Goal: Navigation & Orientation: Understand site structure

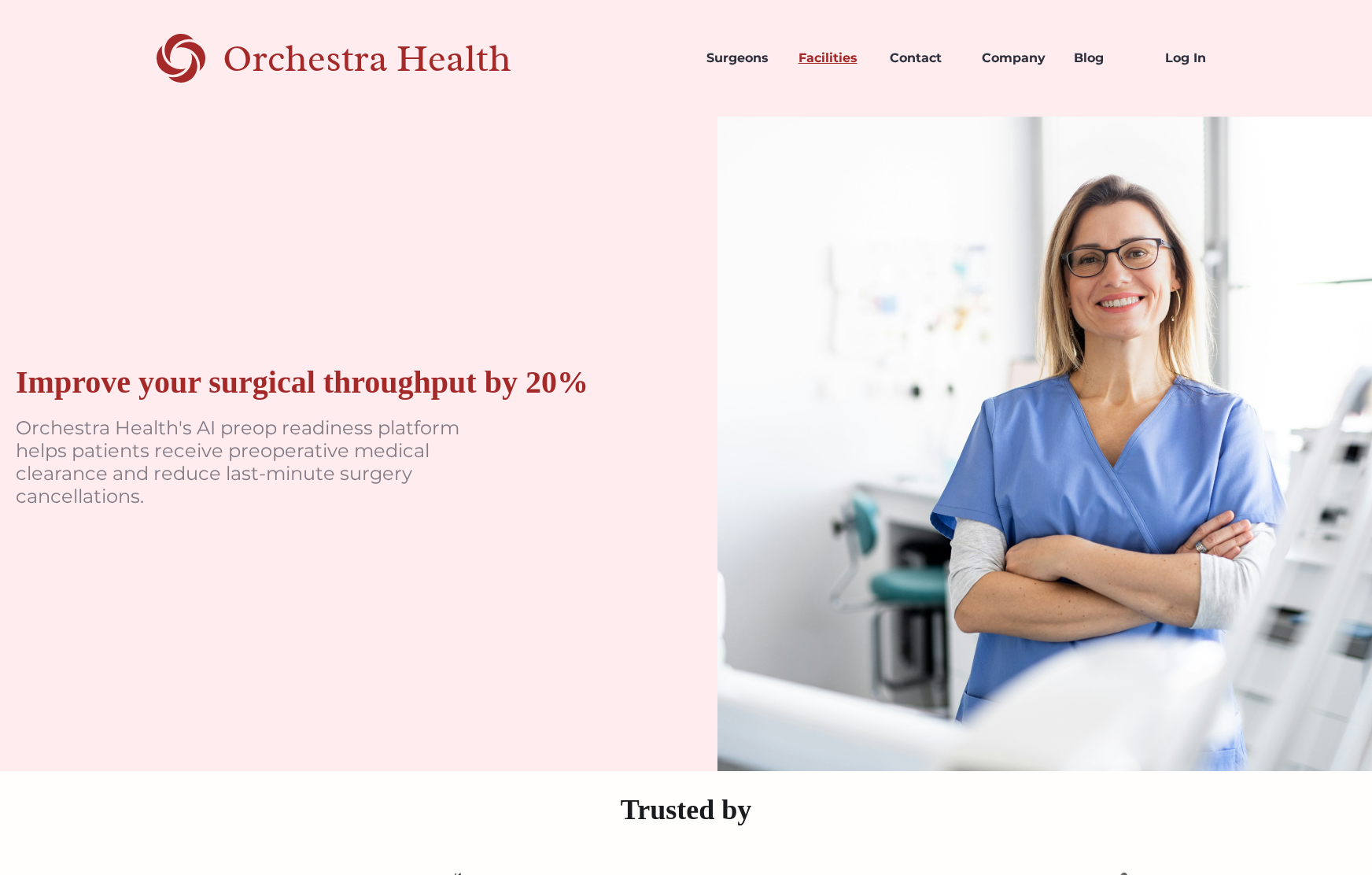
click at [827, 54] on link "Facilities" at bounding box center [831, 58] width 92 height 53
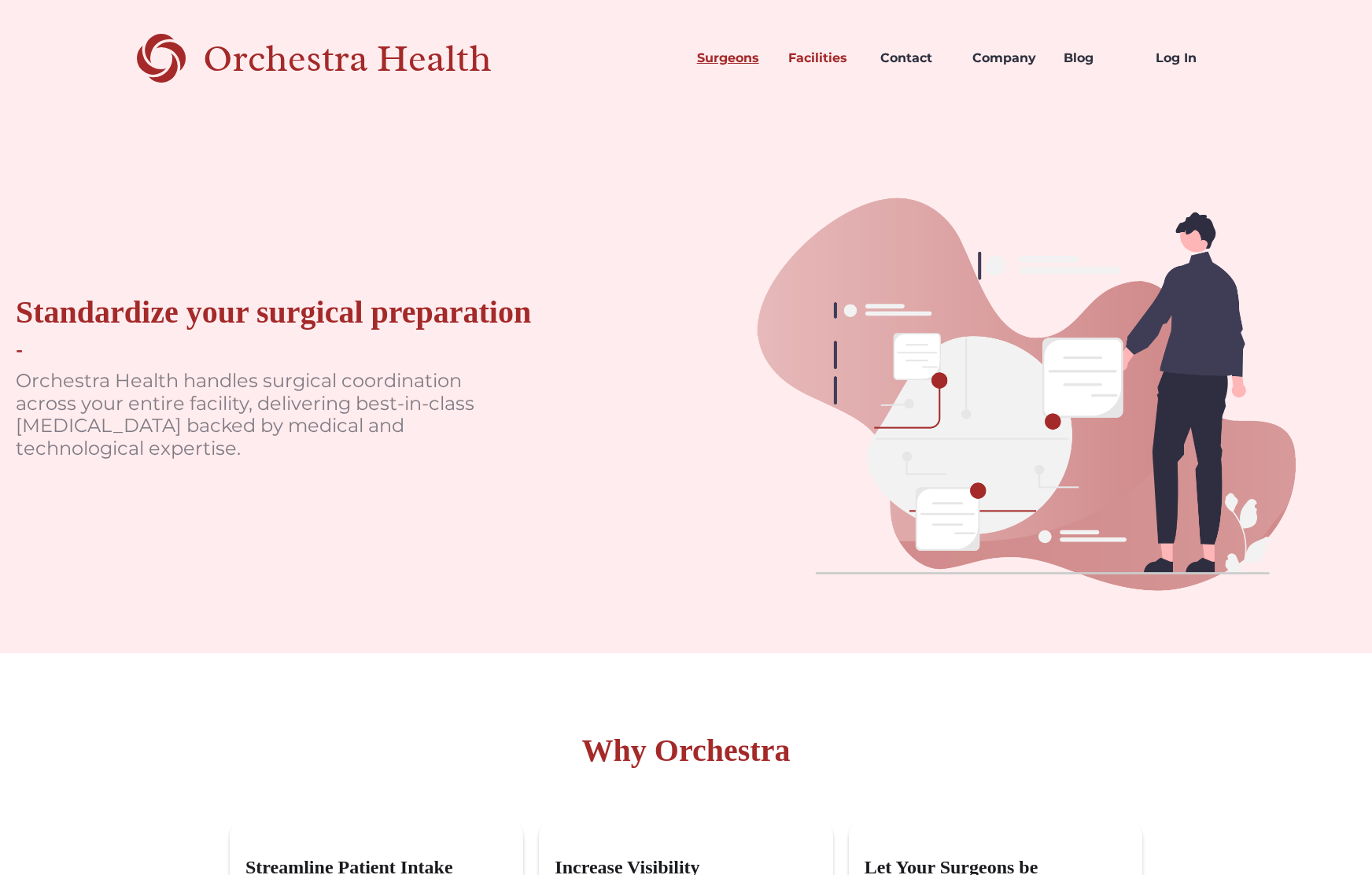
click at [747, 58] on link "Surgeons" at bounding box center [730, 58] width 92 height 53
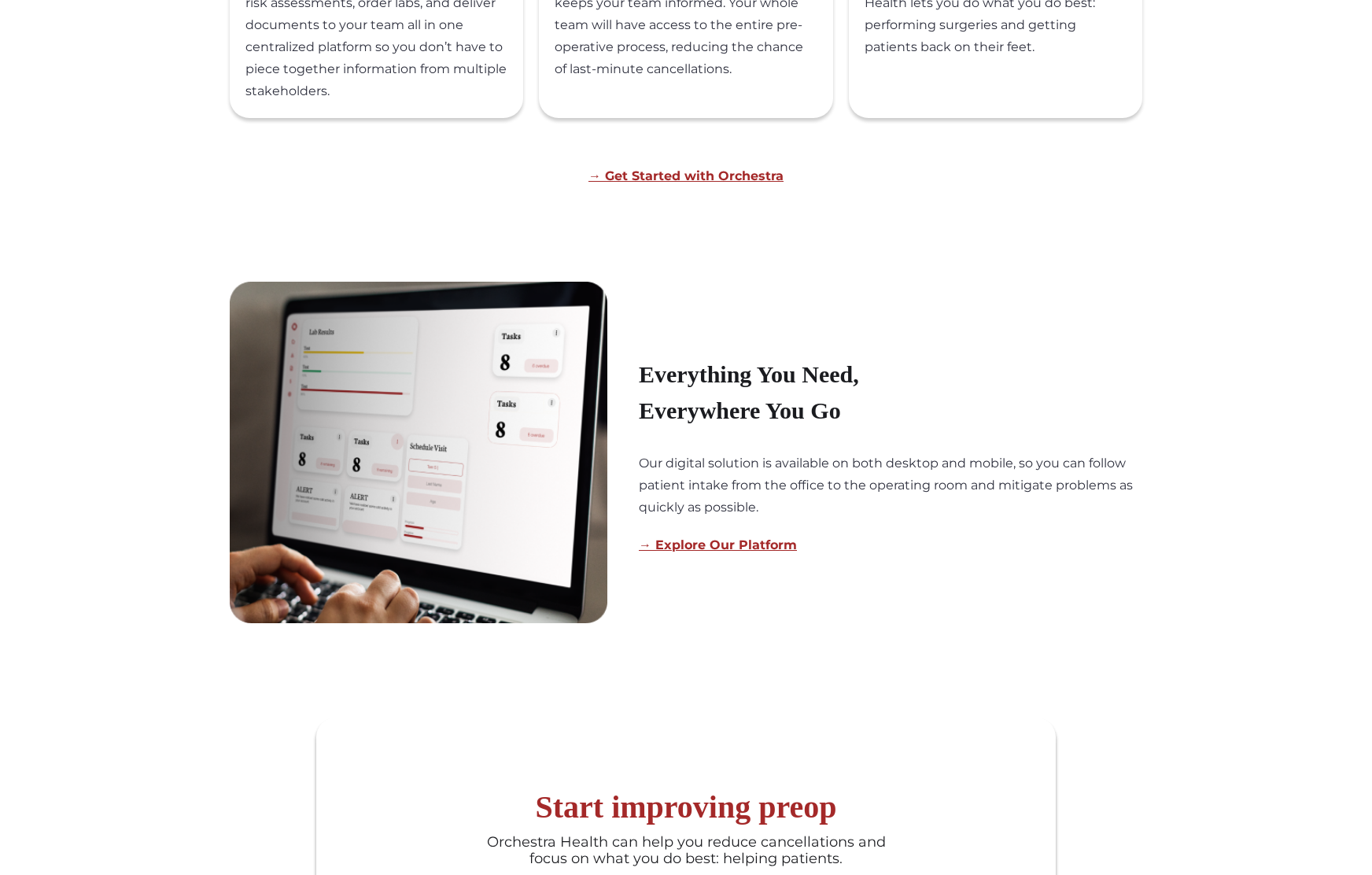
scroll to position [953, 0]
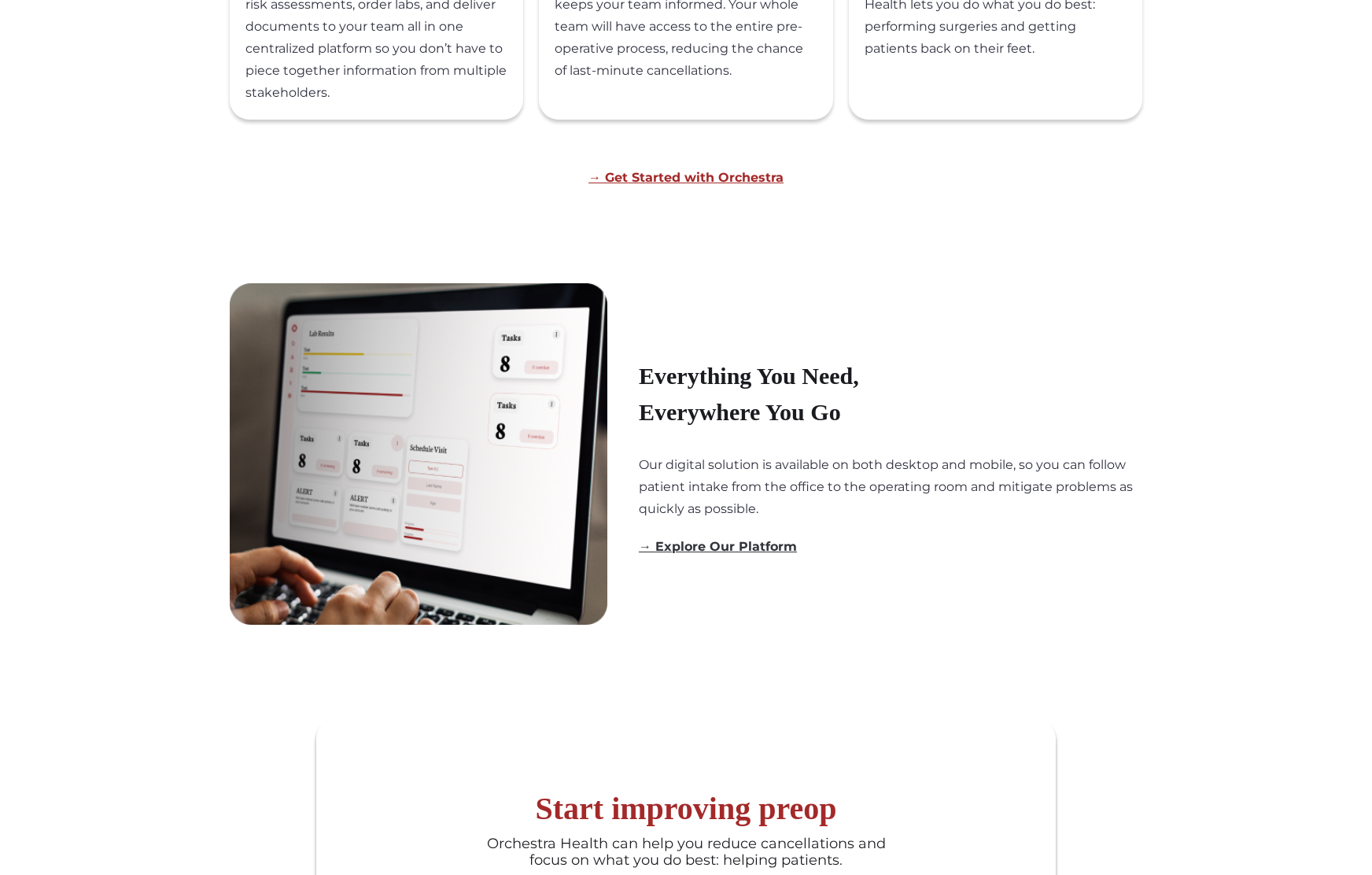
click at [737, 549] on link "→ Explore Our Platform" at bounding box center [718, 546] width 159 height 15
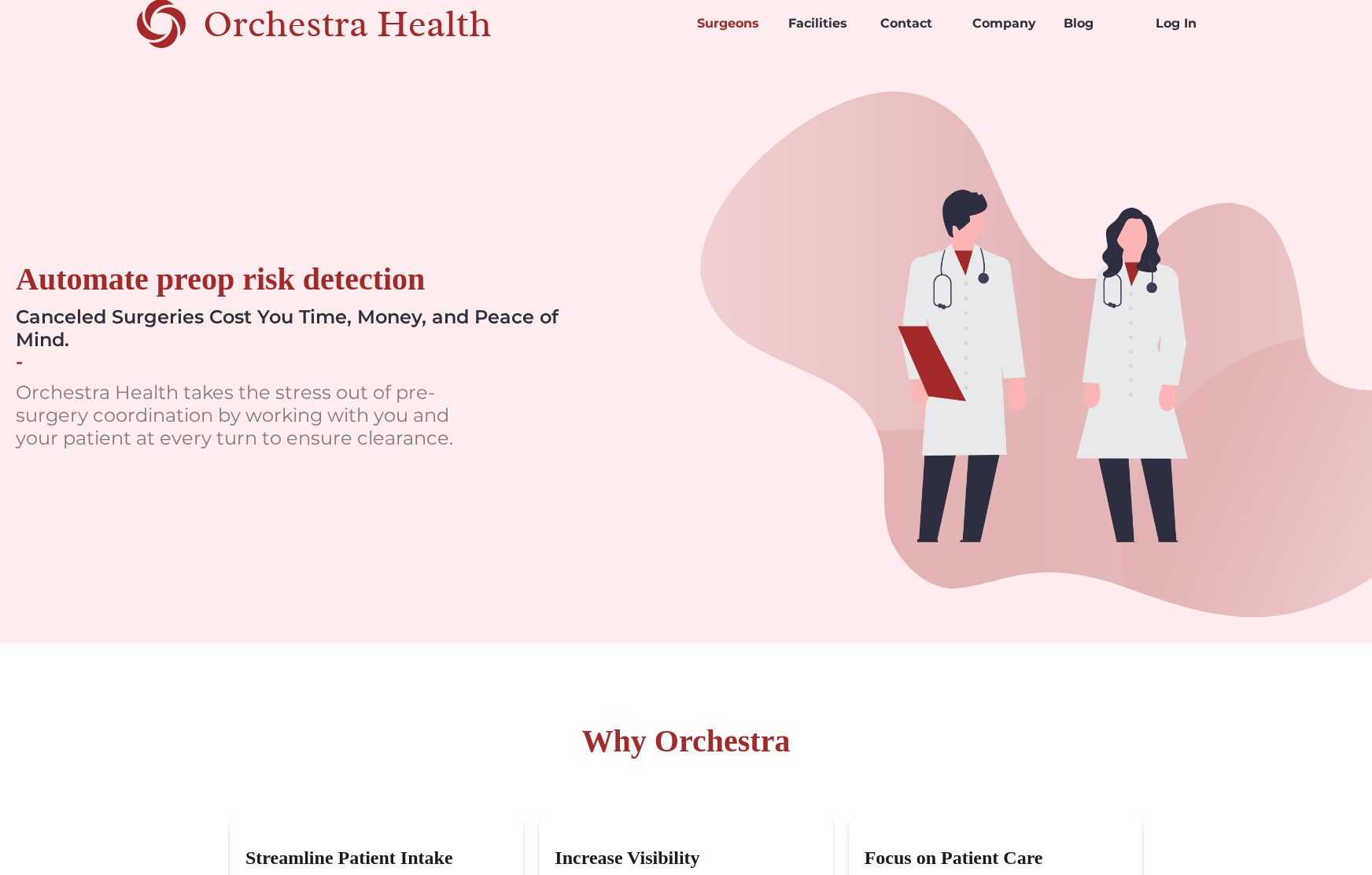
scroll to position [0, 0]
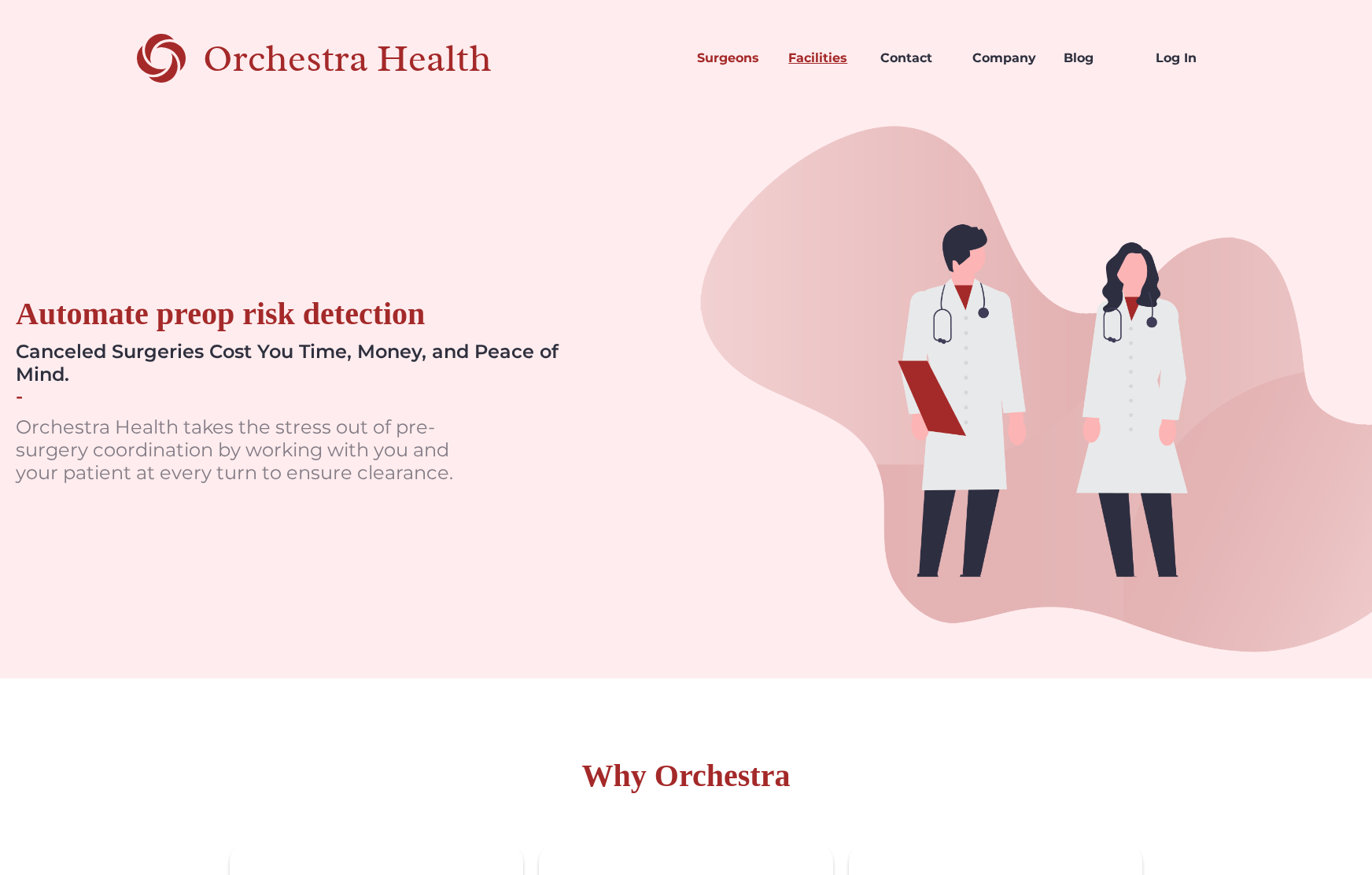
click at [819, 61] on link "Facilities" at bounding box center [821, 58] width 92 height 53
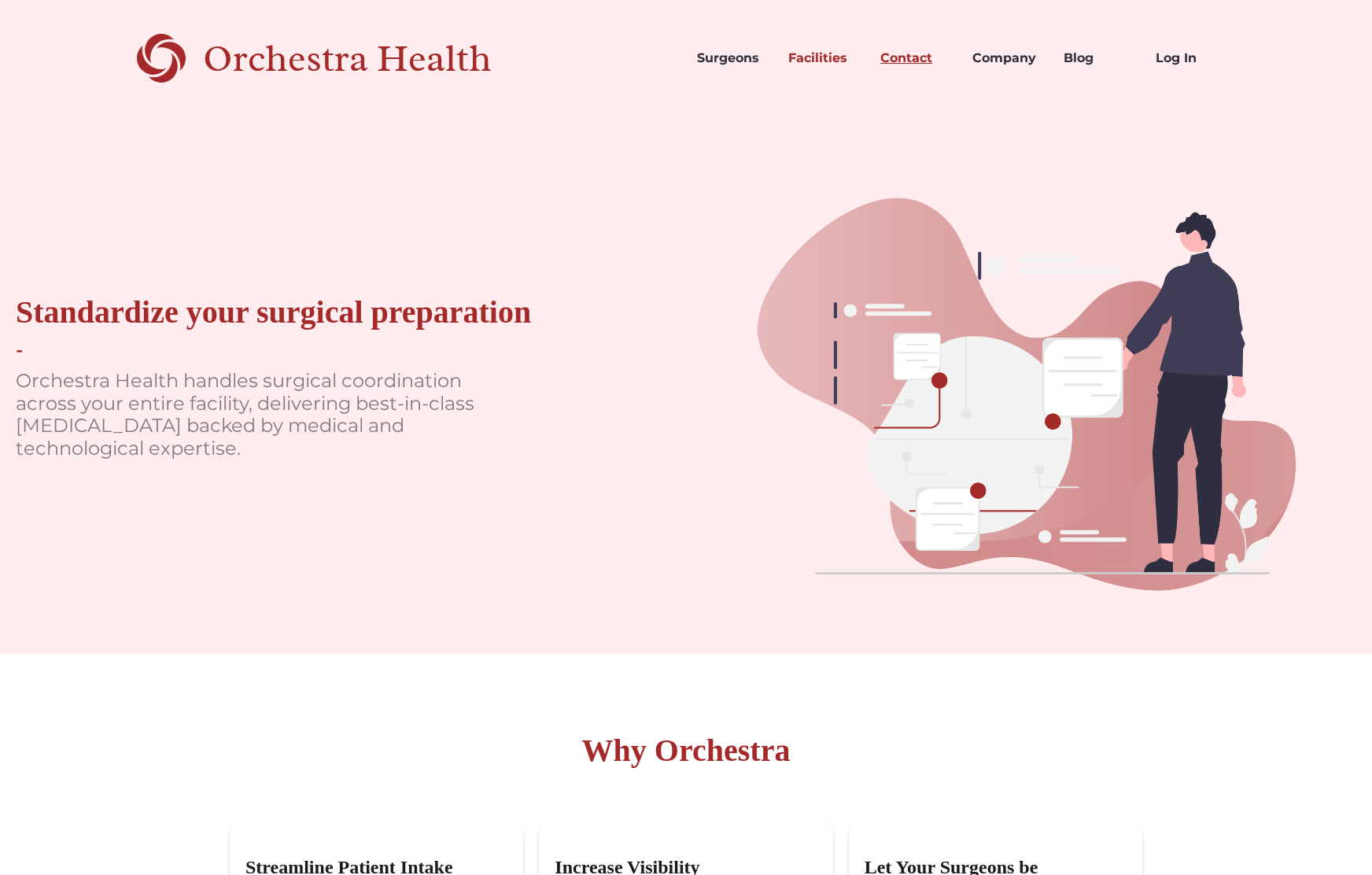
click at [917, 57] on link "Contact" at bounding box center [913, 58] width 92 height 53
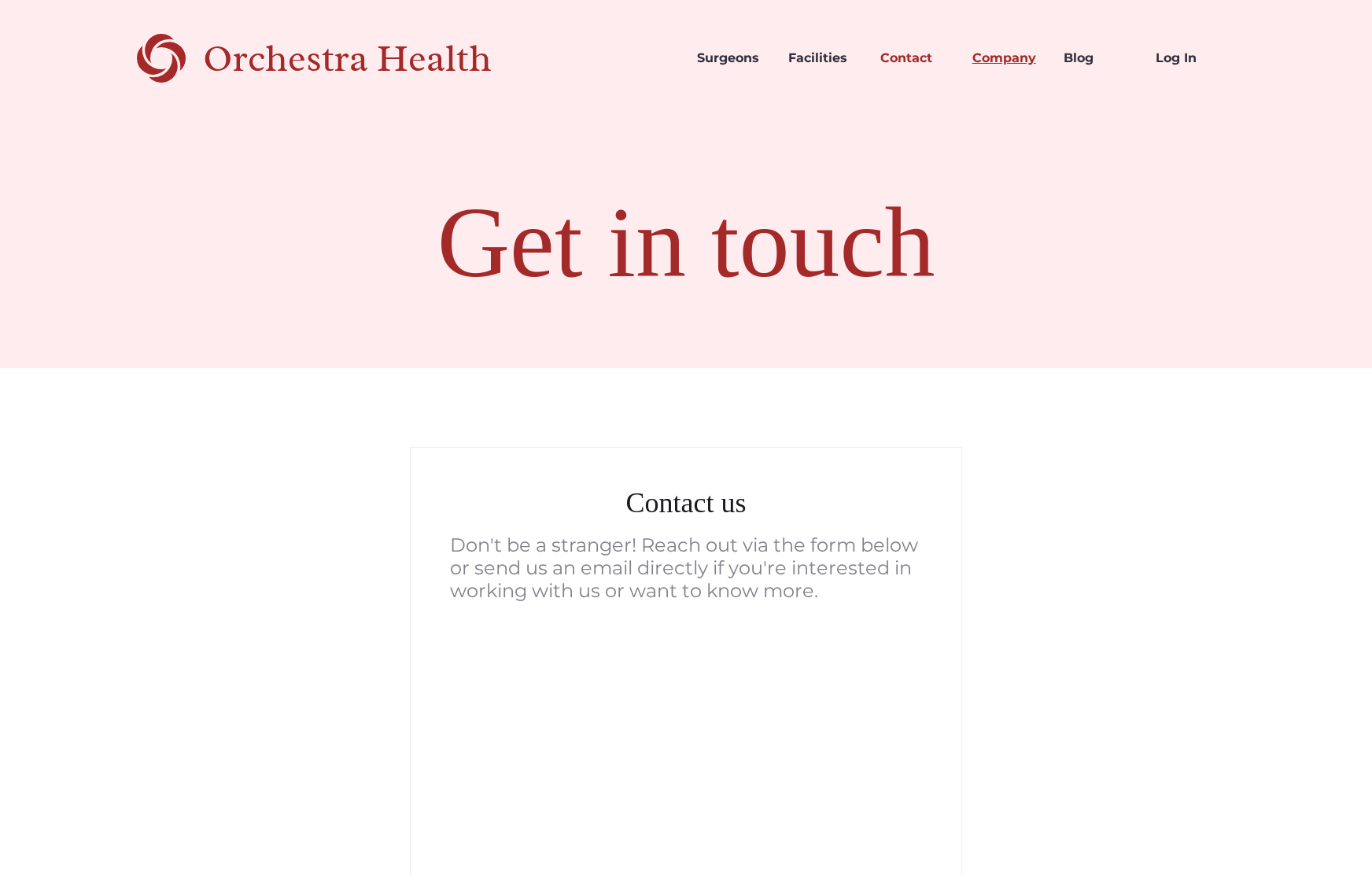
click at [995, 61] on link "Company" at bounding box center [1005, 58] width 92 height 53
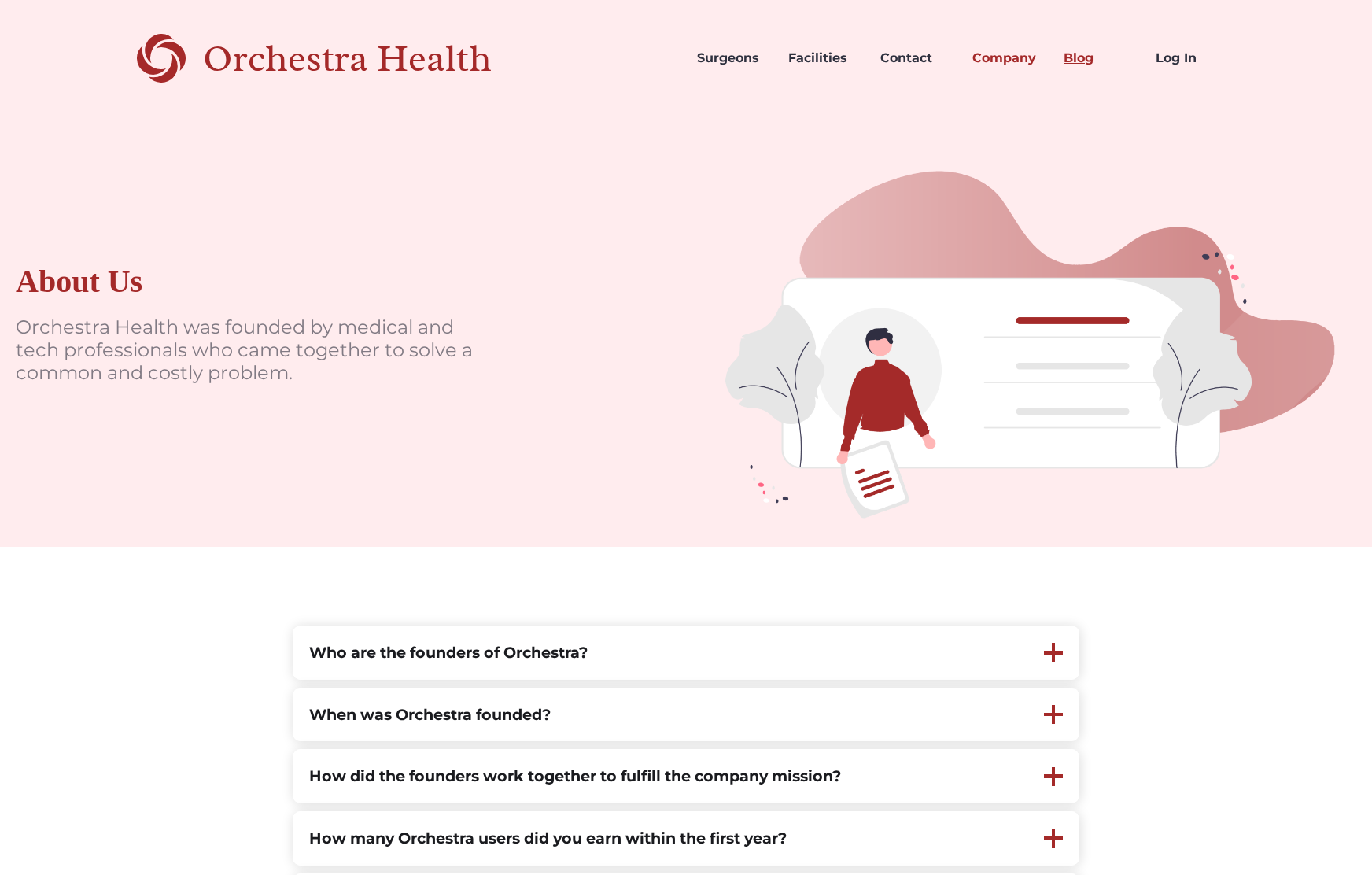
click at [1085, 57] on link "Blog" at bounding box center [1097, 58] width 92 height 53
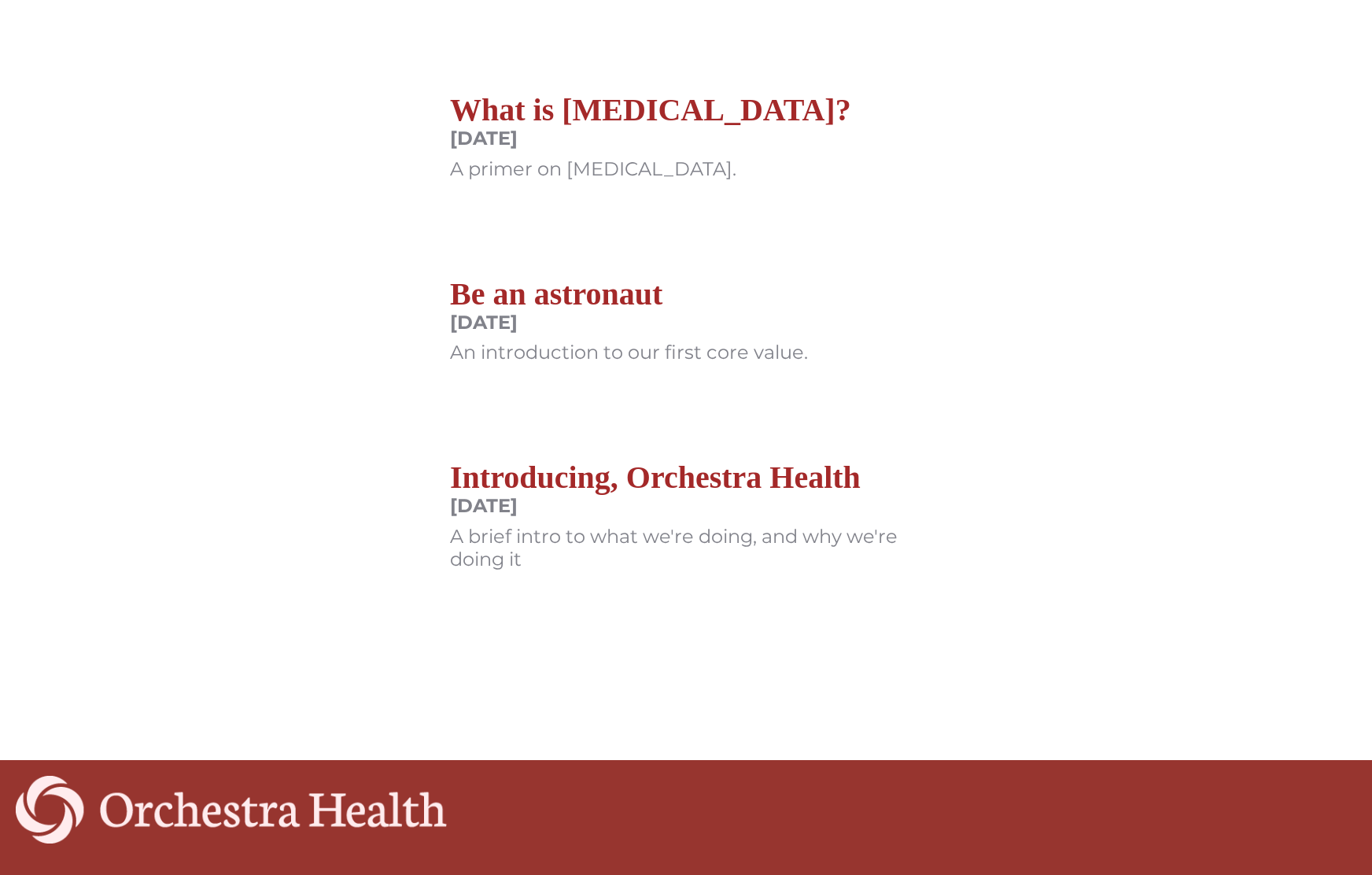
scroll to position [420, 0]
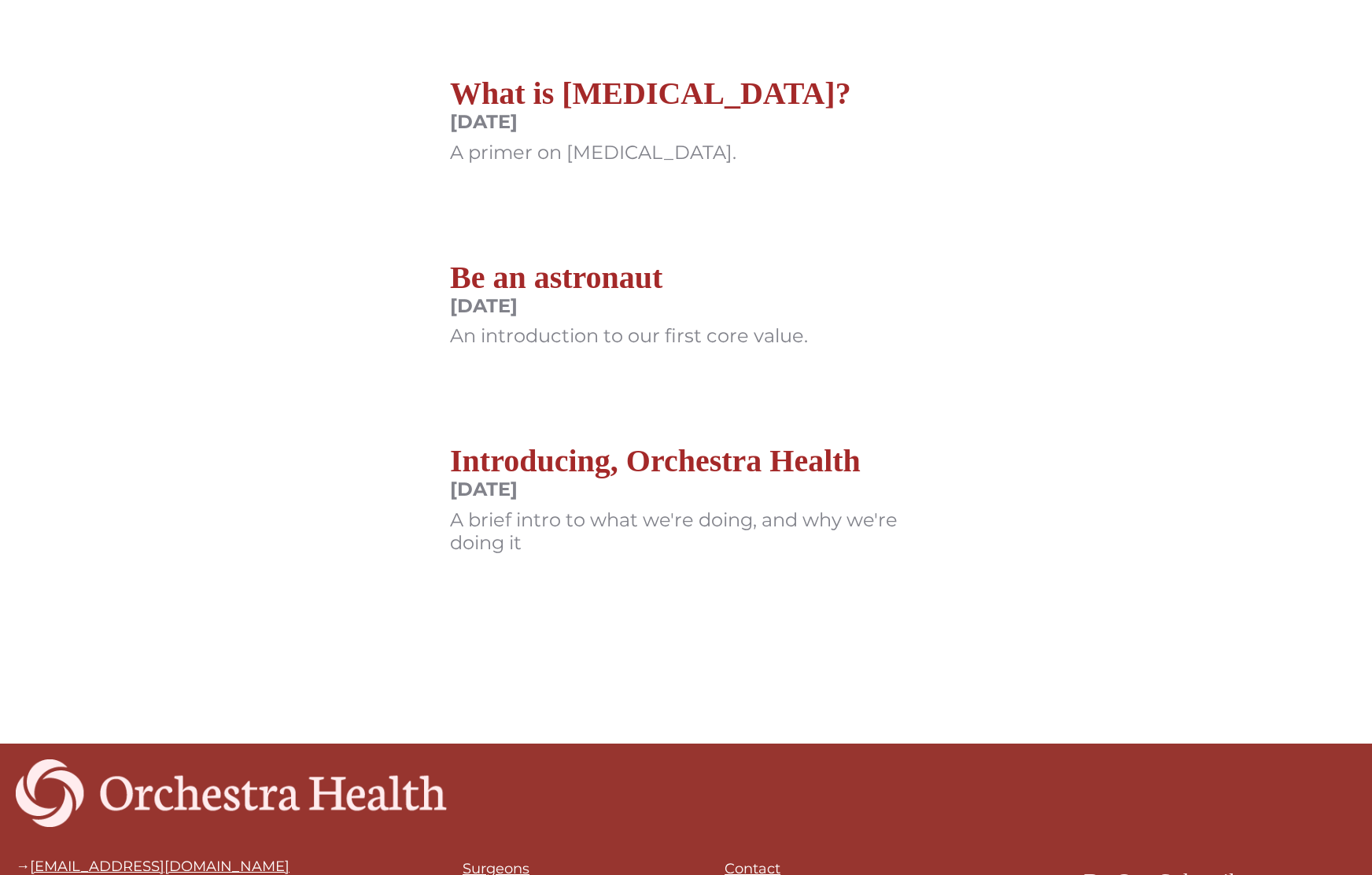
click at [607, 274] on h2 "Be an astronaut" at bounding box center [629, 278] width 358 height 37
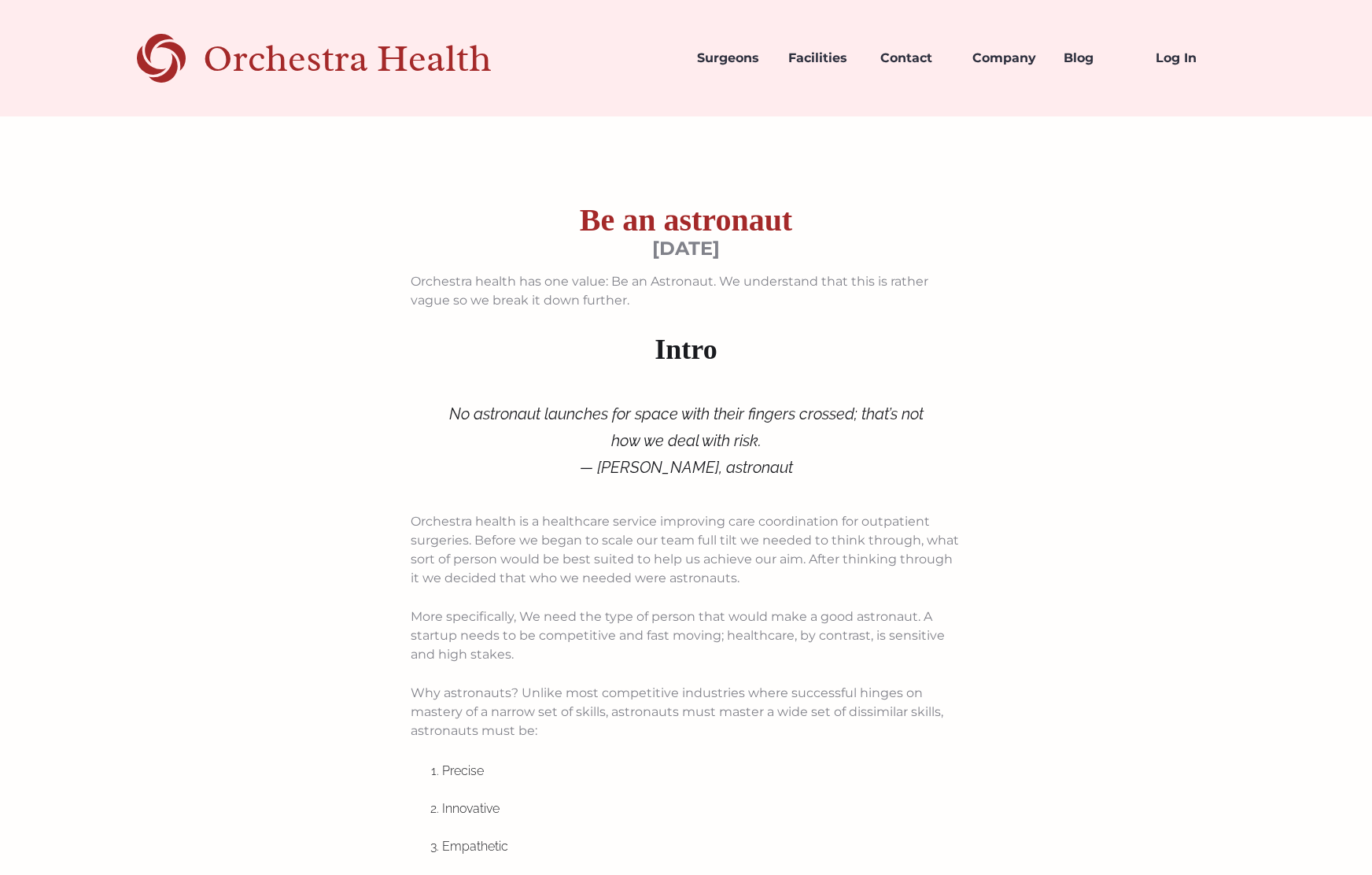
click at [421, 58] on div "Orchestra Health" at bounding box center [375, 59] width 344 height 32
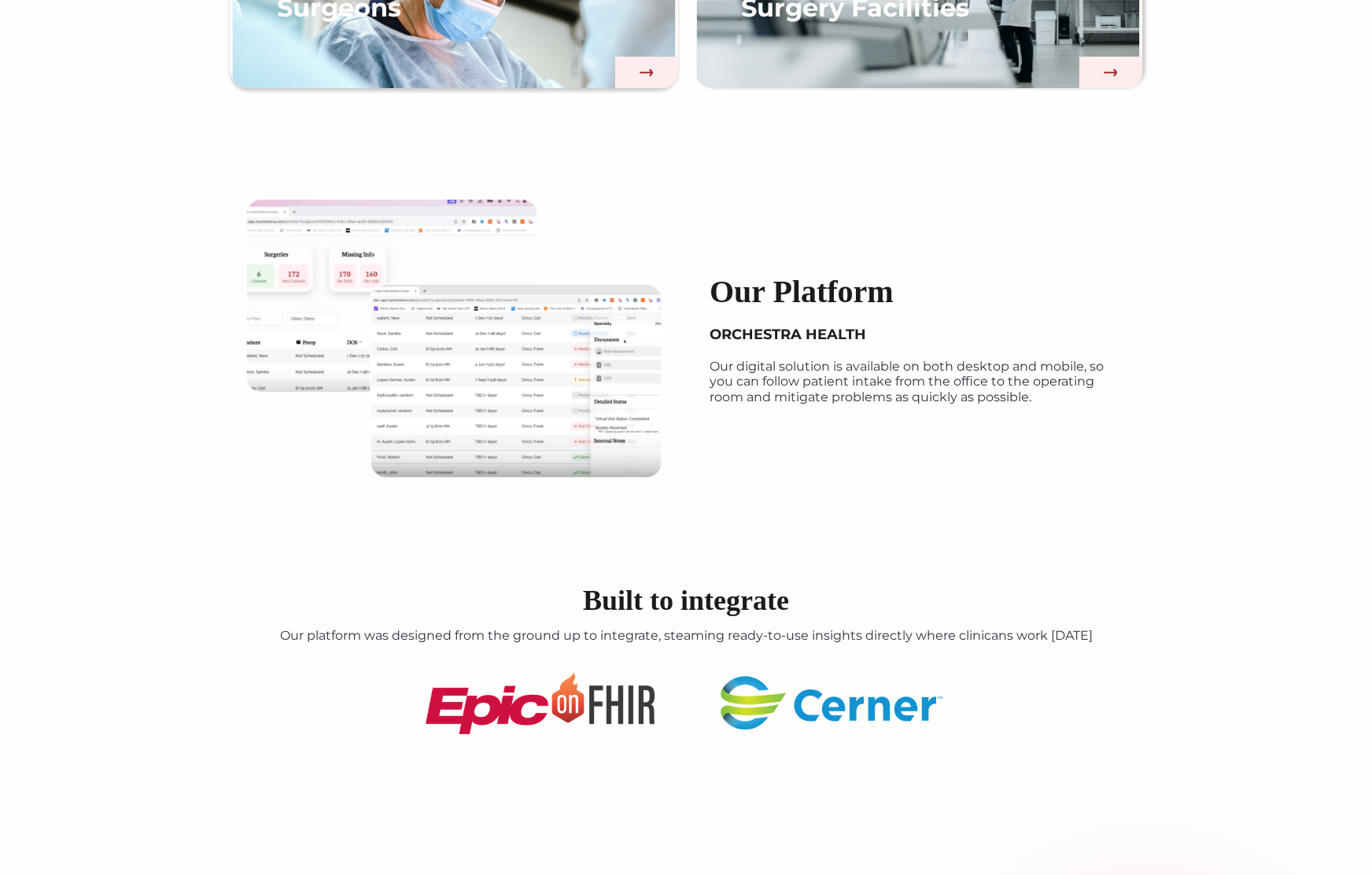
scroll to position [1582, 0]
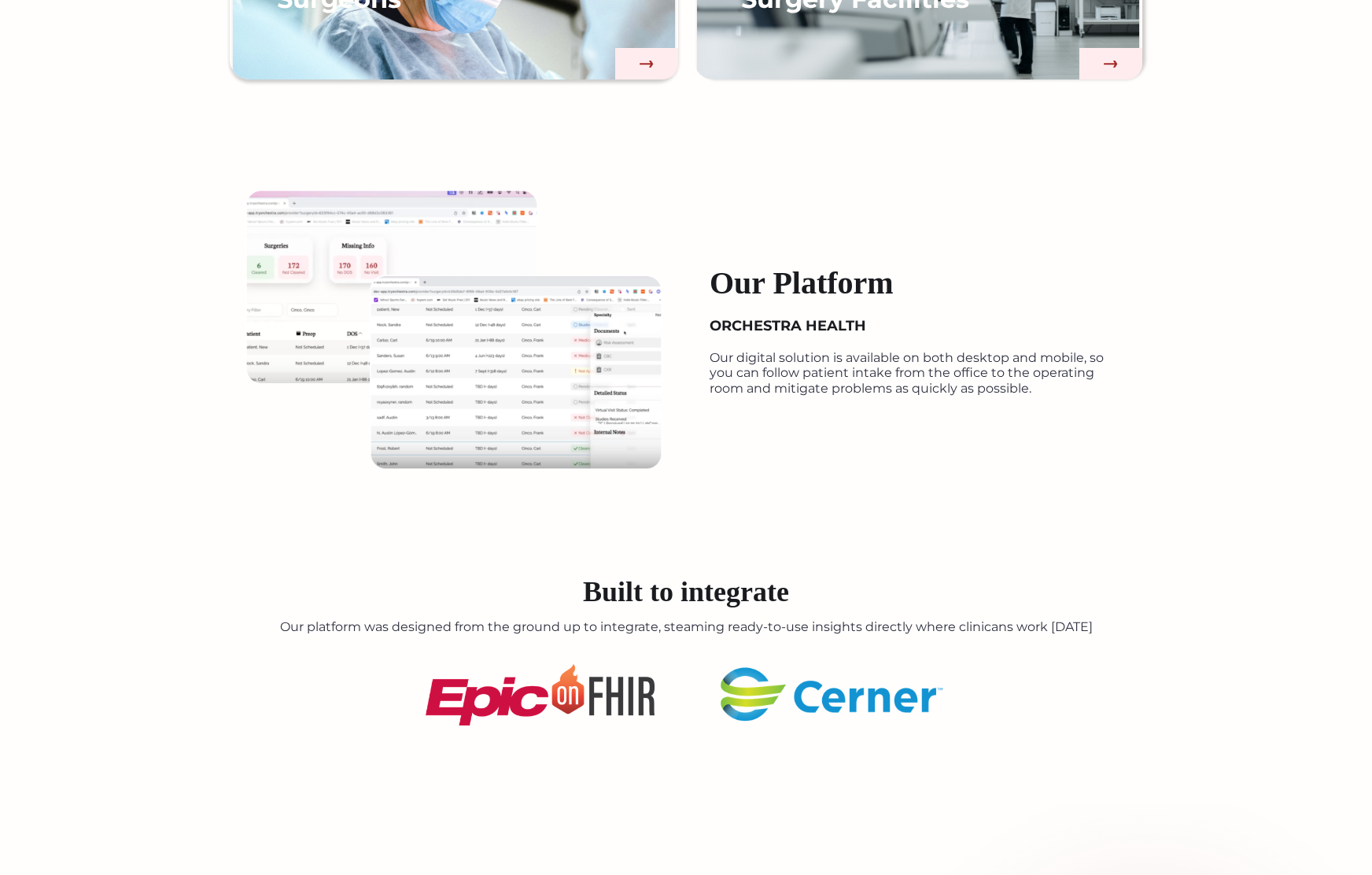
click at [583, 376] on img at bounding box center [454, 330] width 417 height 281
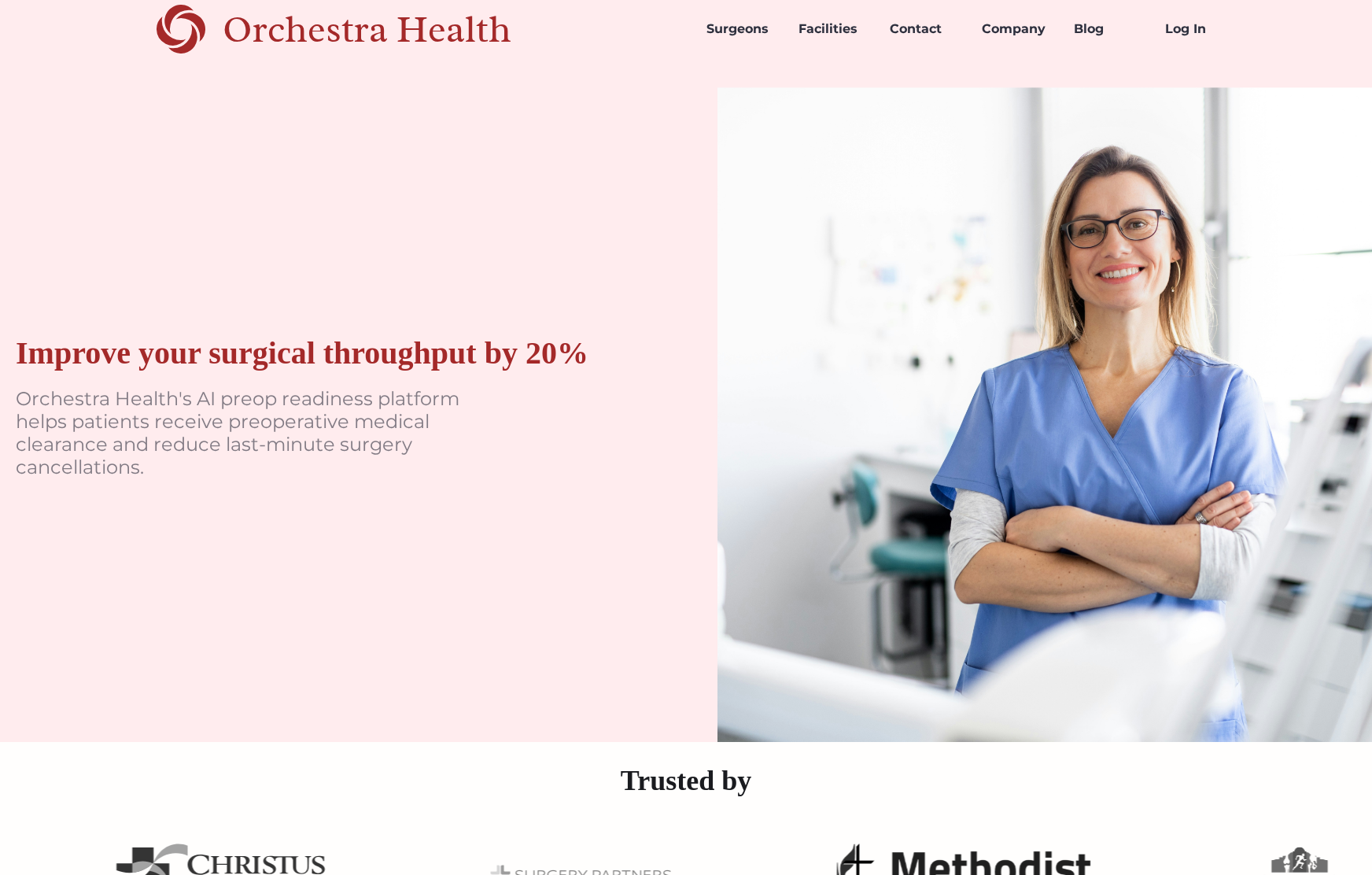
scroll to position [0, 0]
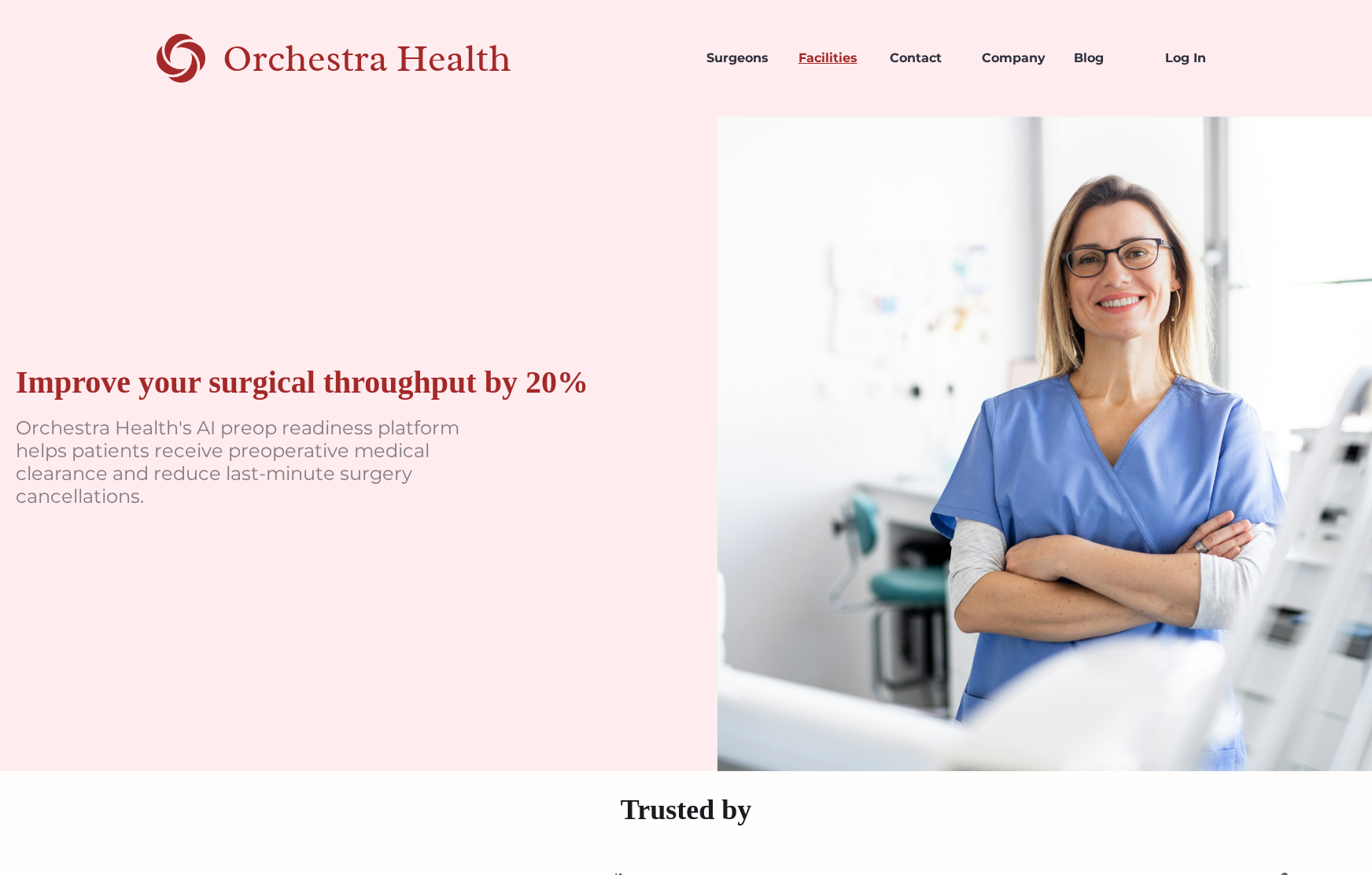
click at [822, 56] on link "Facilities" at bounding box center [831, 58] width 92 height 53
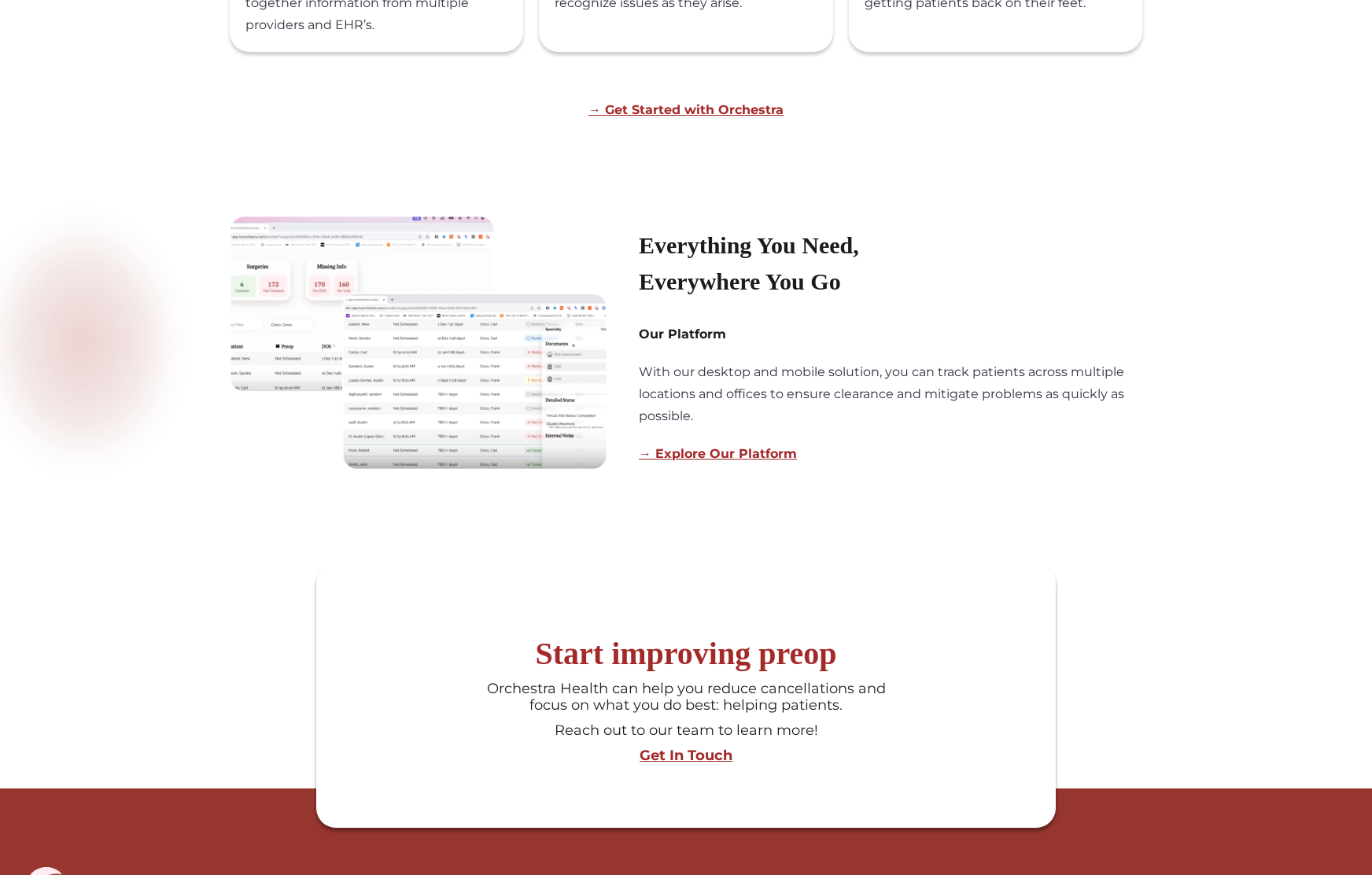
scroll to position [1050, 0]
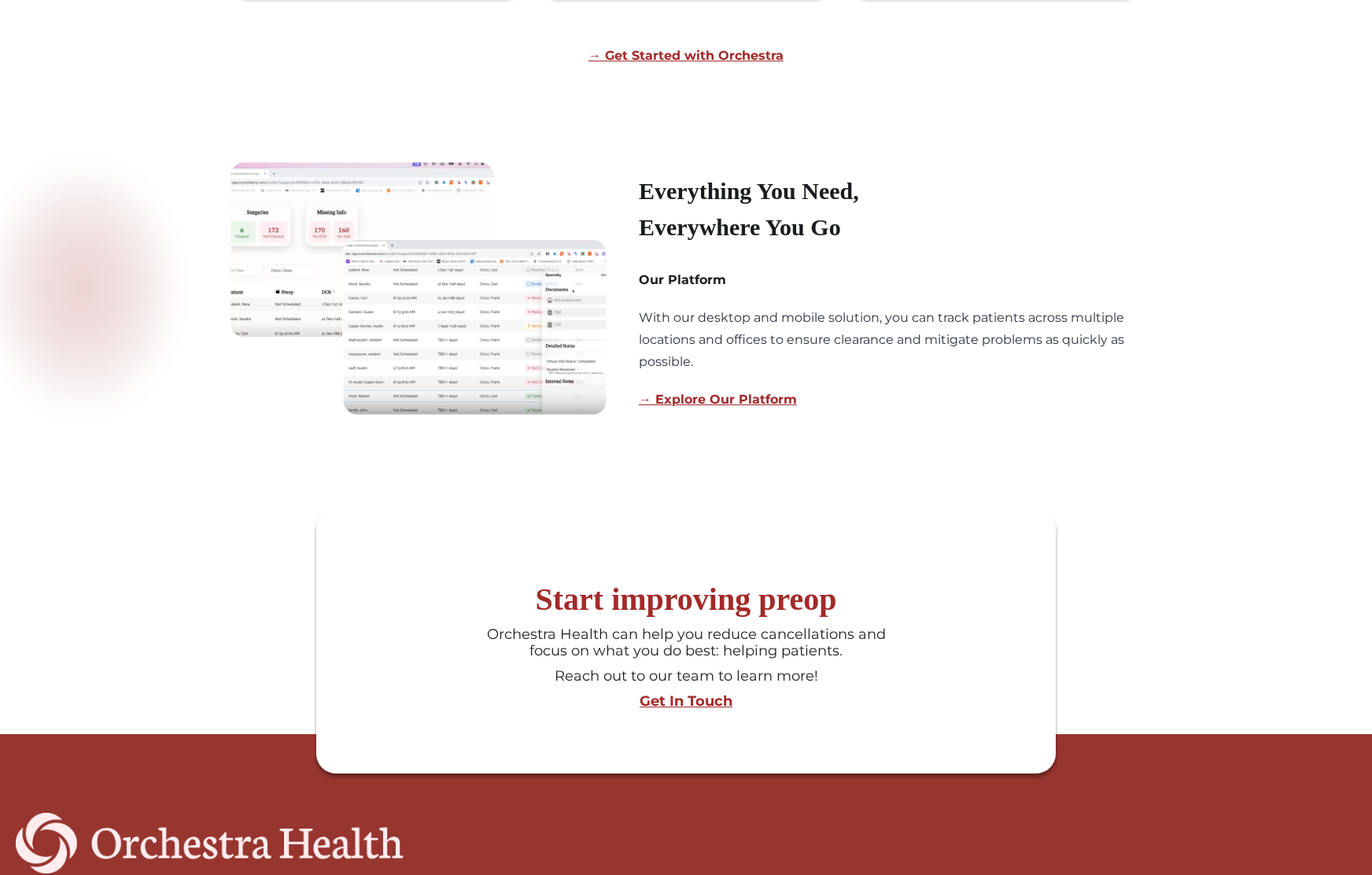
click at [511, 322] on img at bounding box center [419, 288] width 378 height 254
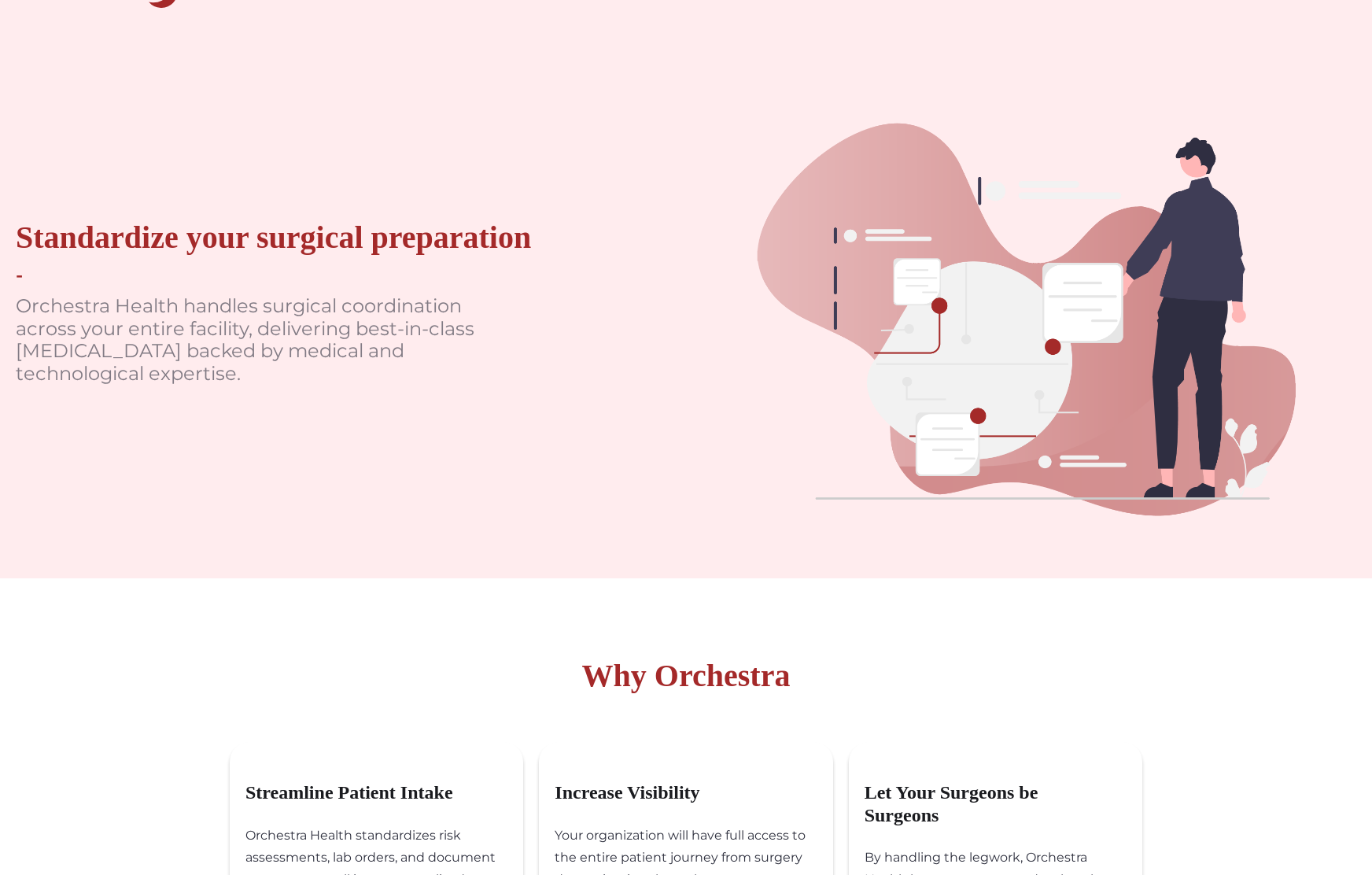
scroll to position [0, 0]
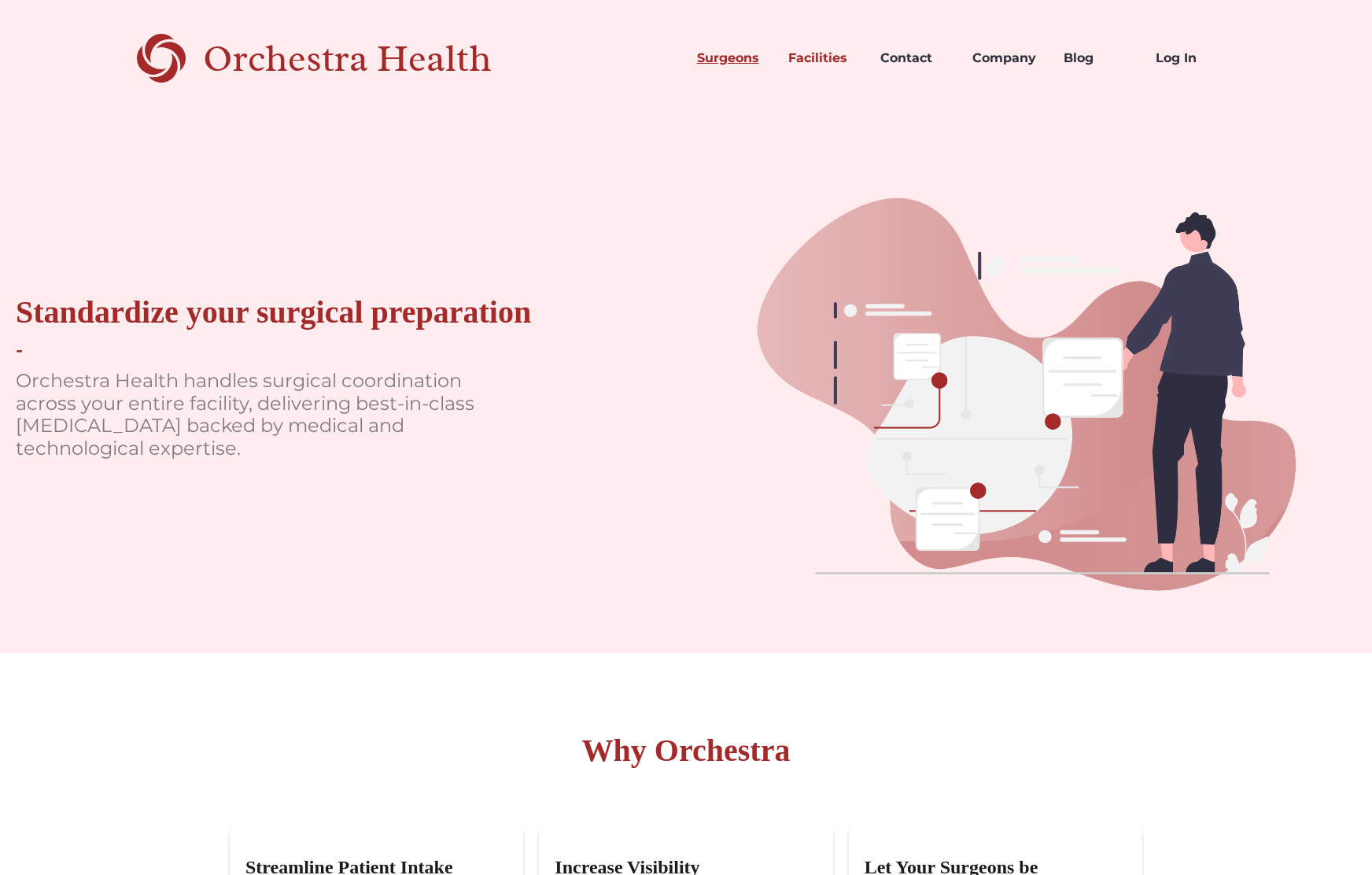
click at [744, 57] on link "Surgeons" at bounding box center [730, 58] width 92 height 53
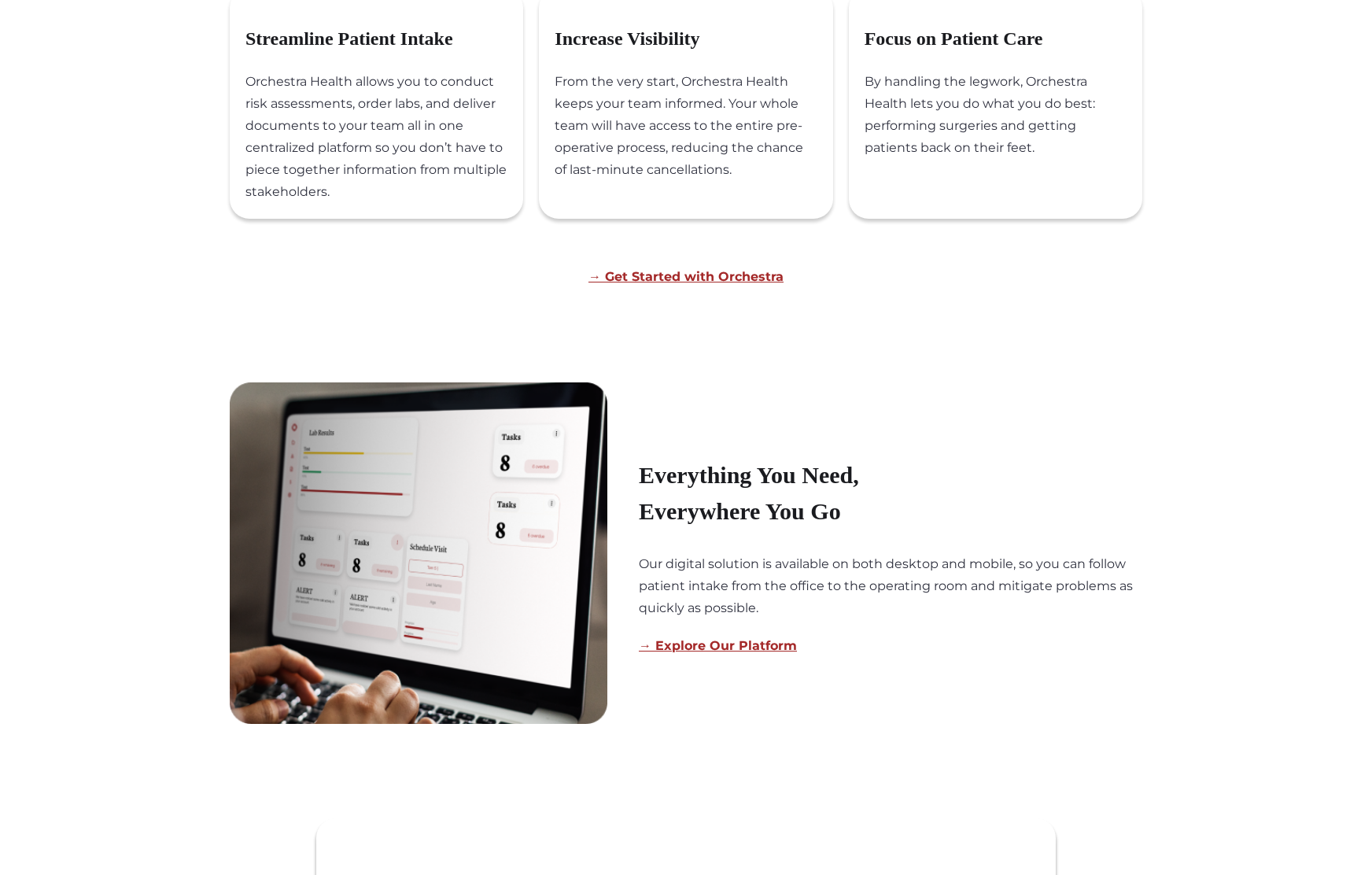
scroll to position [903, 0]
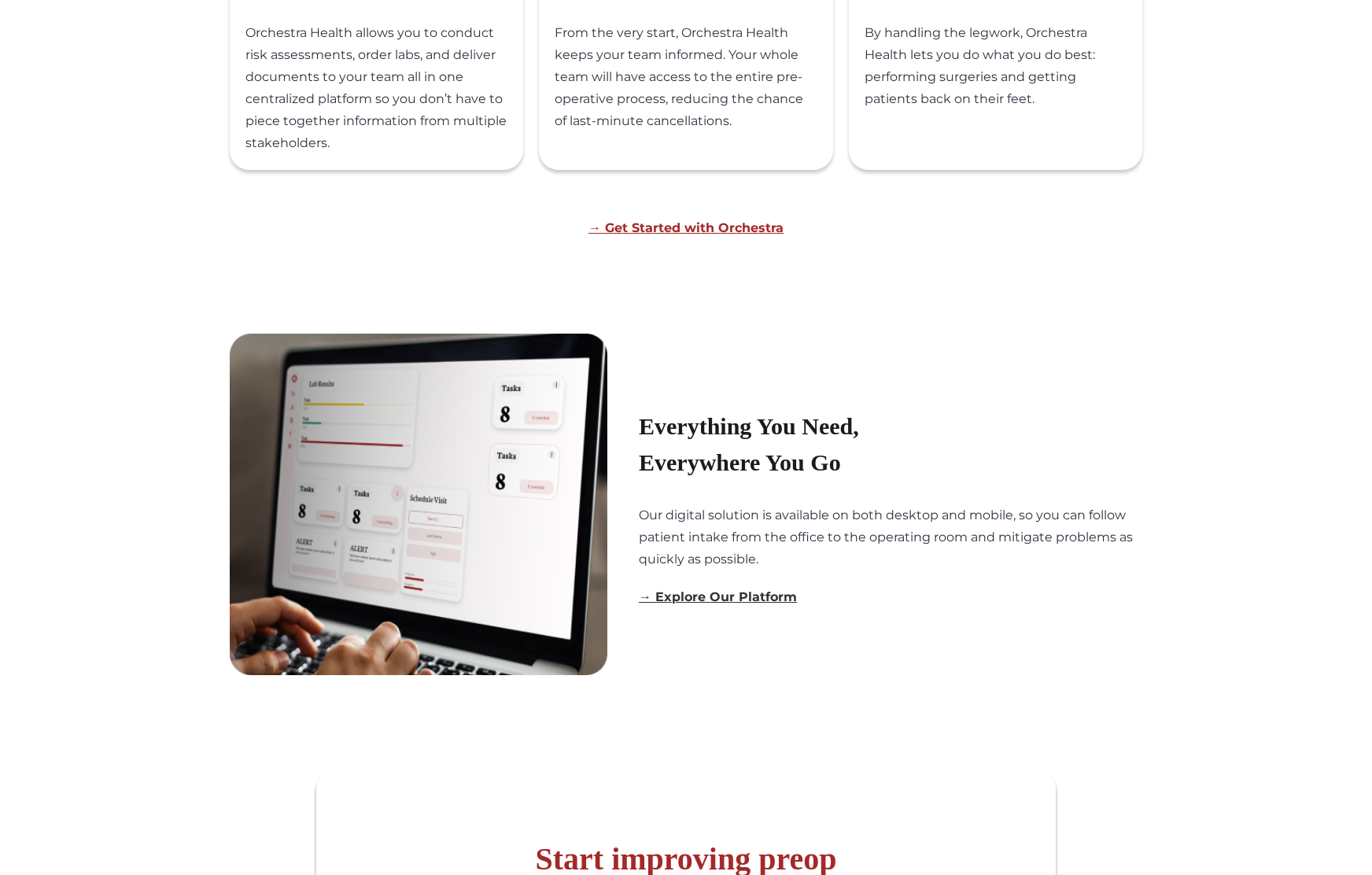
click at [689, 603] on link "→ Explore Our Platform" at bounding box center [718, 597] width 159 height 15
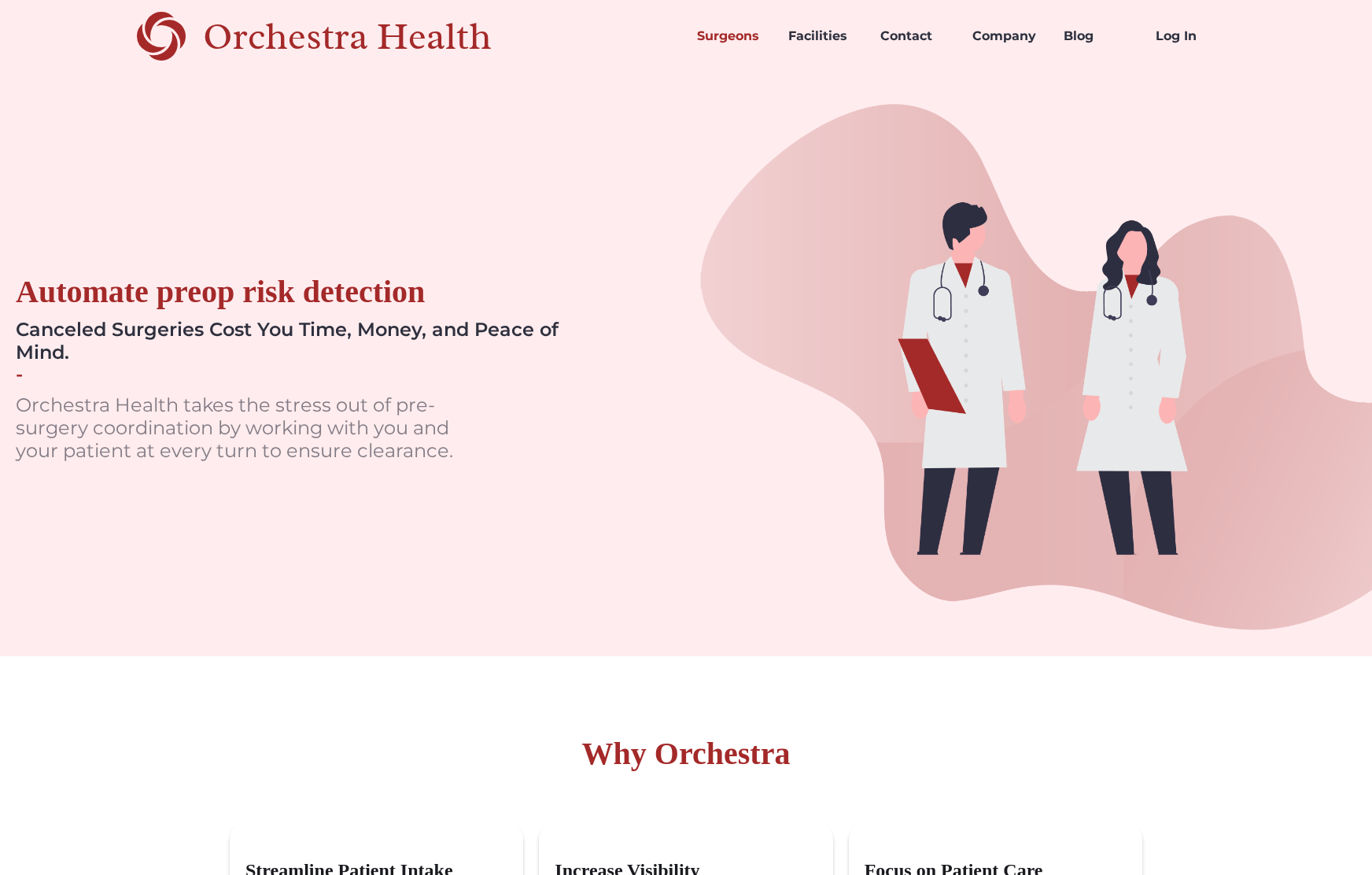
scroll to position [0, 0]
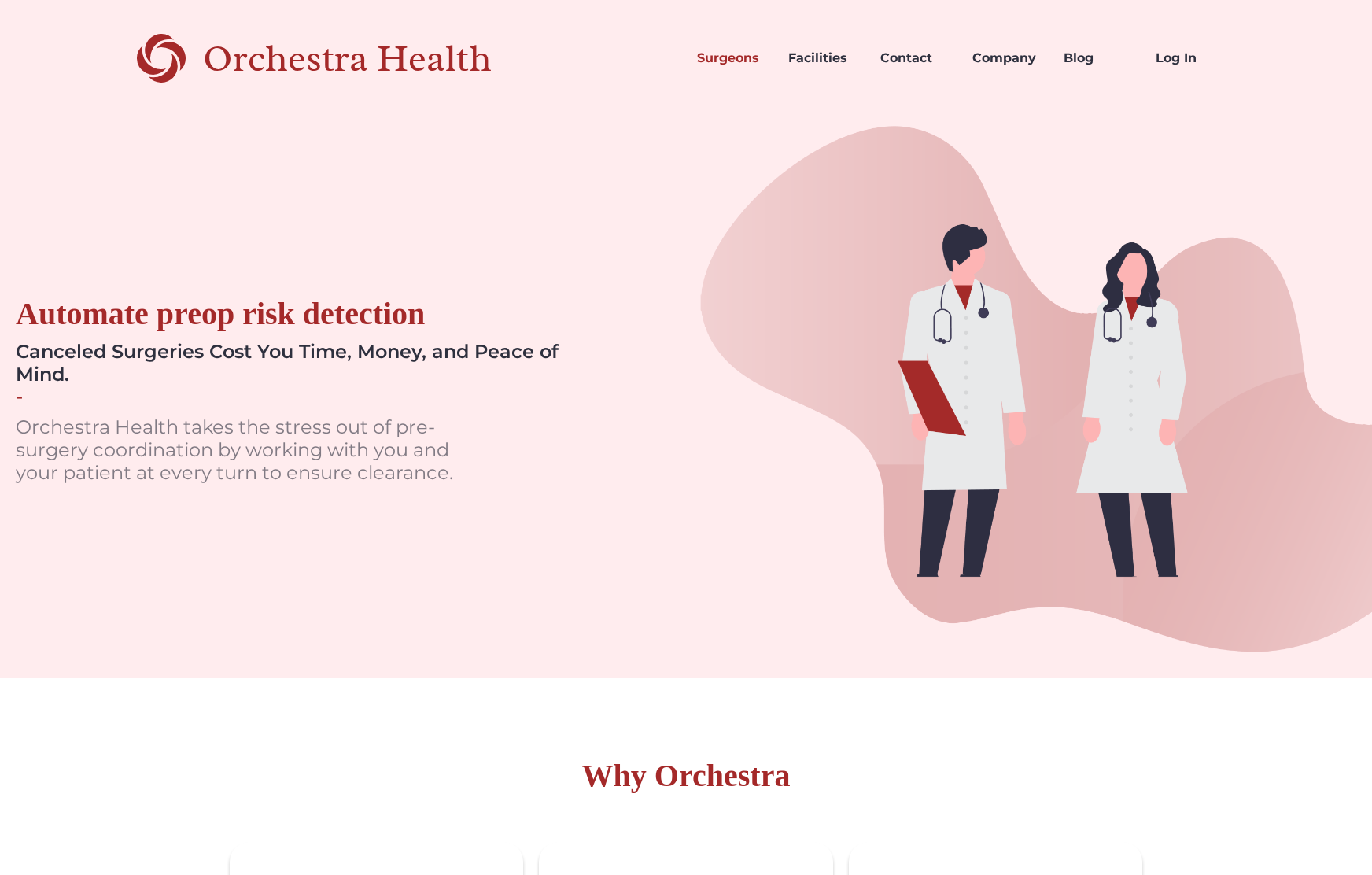
click at [1156, 176] on img at bounding box center [1029, 397] width 686 height 562
click at [1019, 57] on link "Company" at bounding box center [1005, 58] width 92 height 53
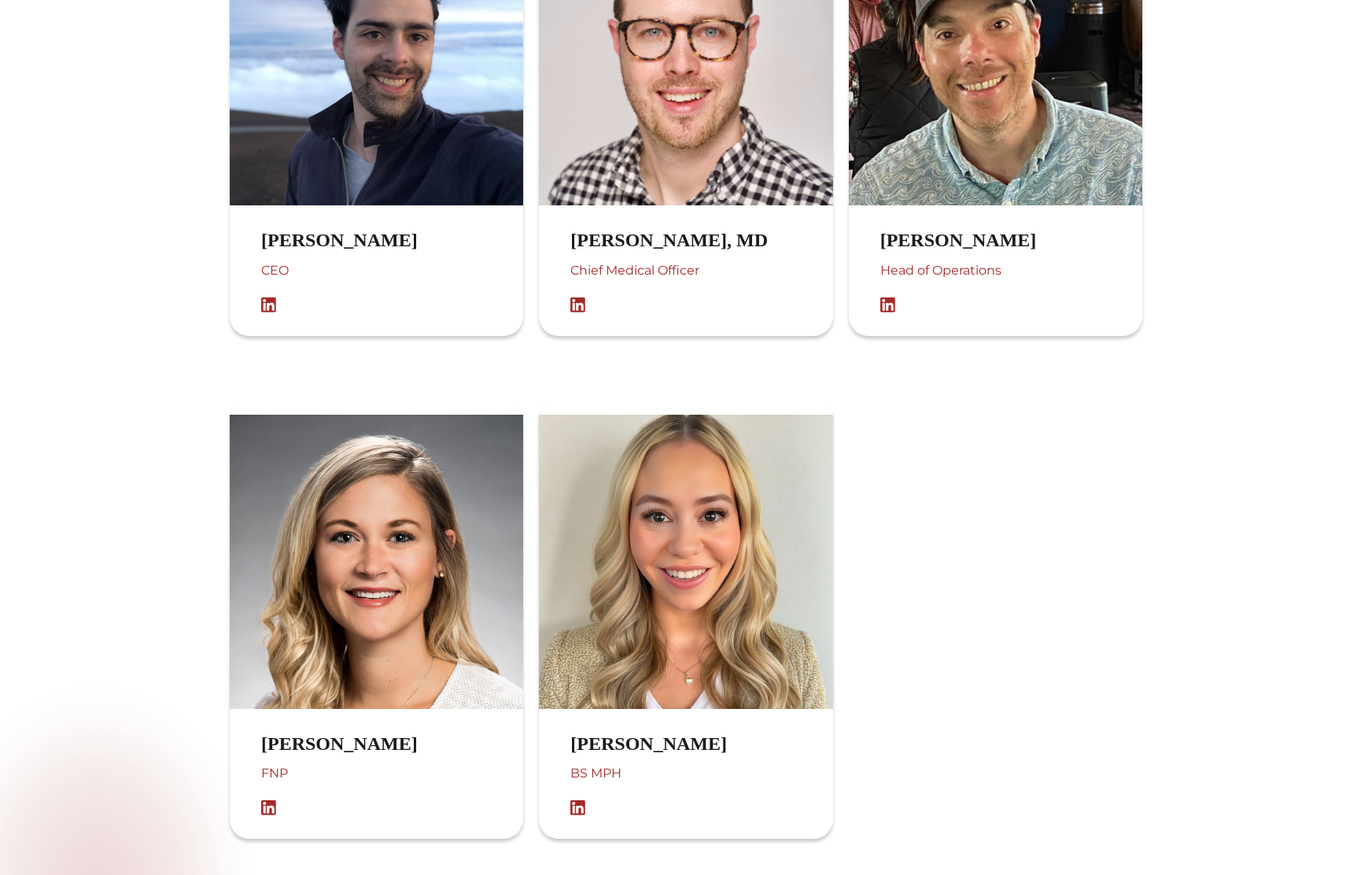
scroll to position [1128, 0]
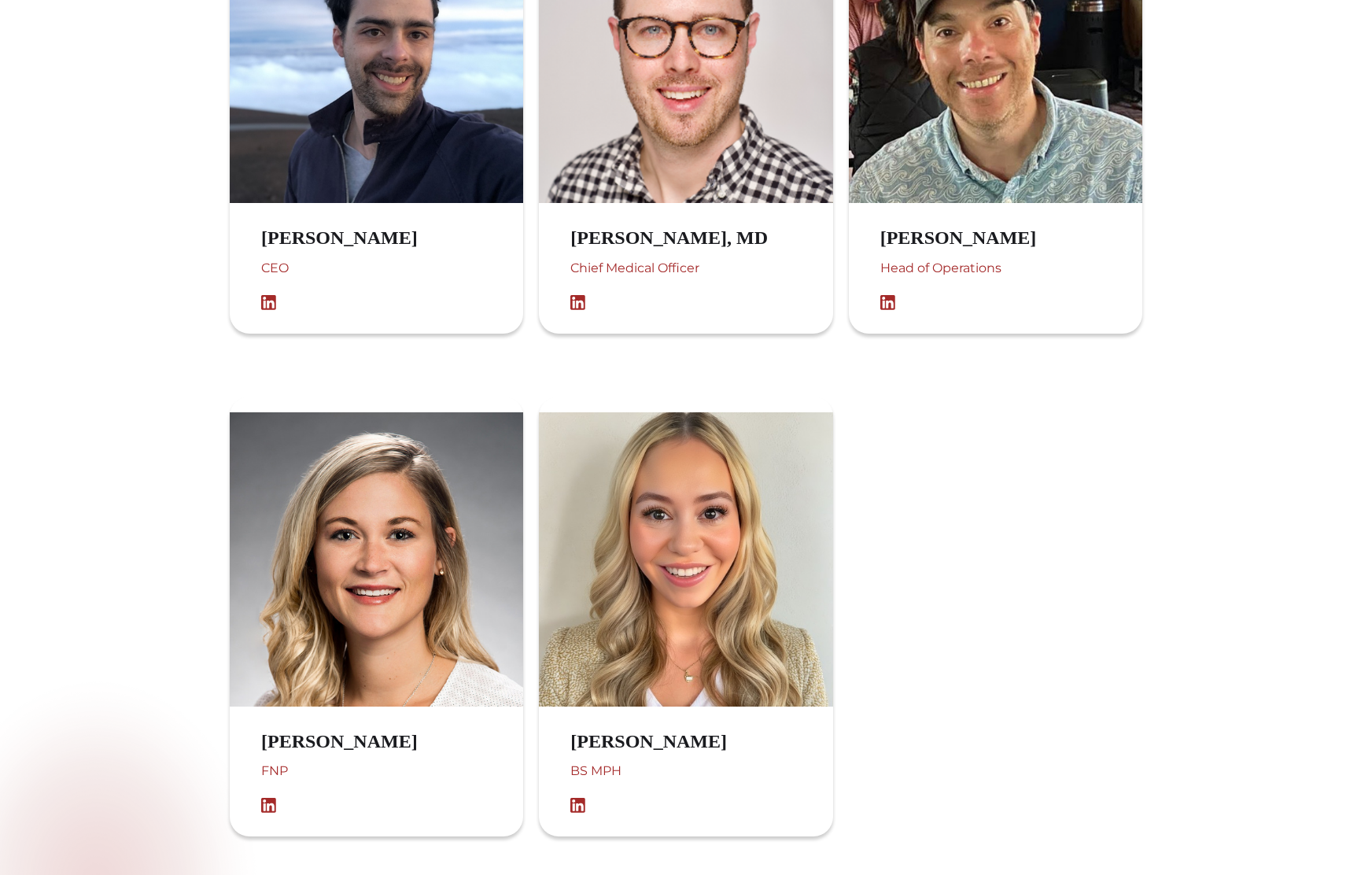
click at [266, 807] on img at bounding box center [273, 806] width 23 height 16
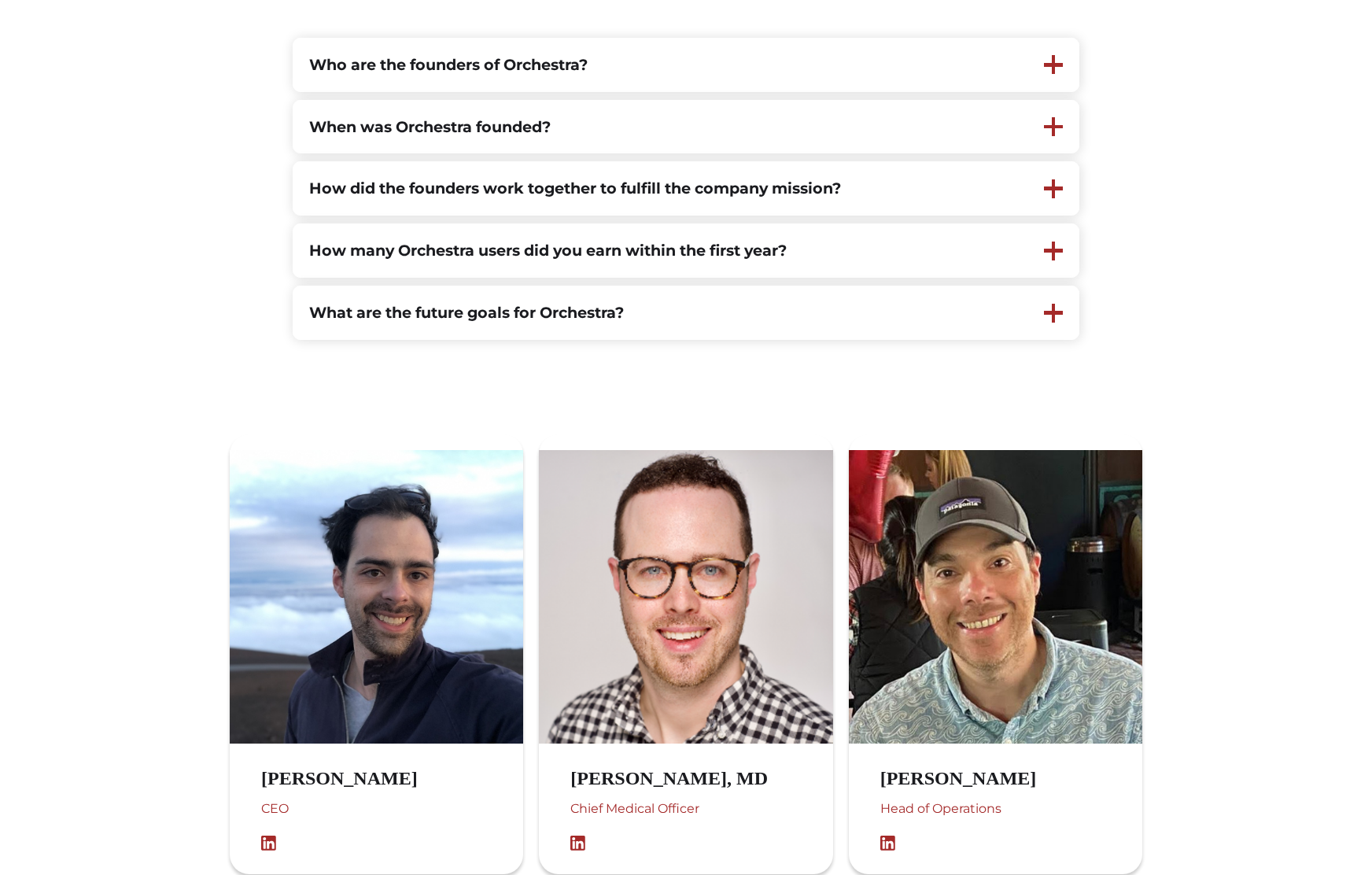
scroll to position [599, 0]
